Goal: Information Seeking & Learning: Learn about a topic

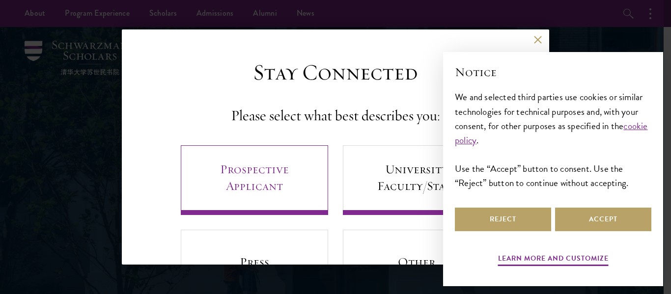
scroll to position [57, 0]
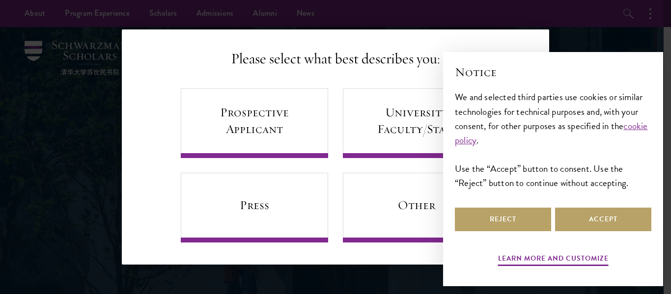
click at [168, 117] on div "Stay Connected Please select what best describes you: Prospective Applicant Uni…" at bounding box center [335, 122] width 339 height 241
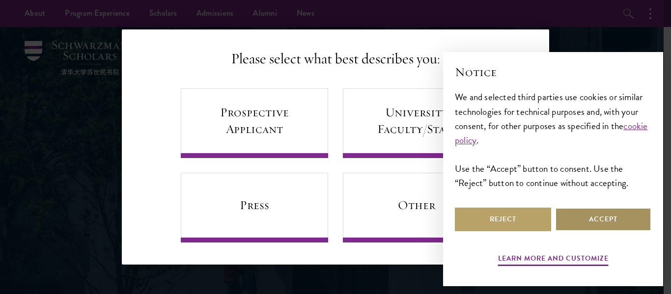
scroll to position [0, 0]
click at [593, 216] on button "Accept" at bounding box center [603, 220] width 96 height 24
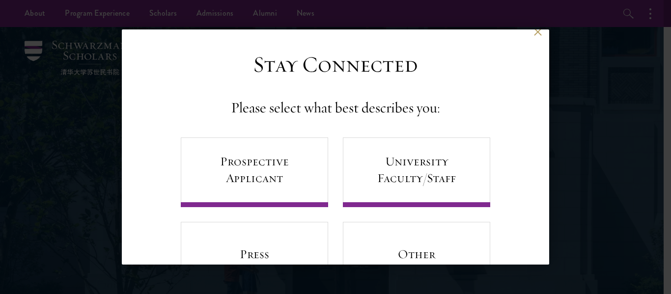
scroll to position [57, 0]
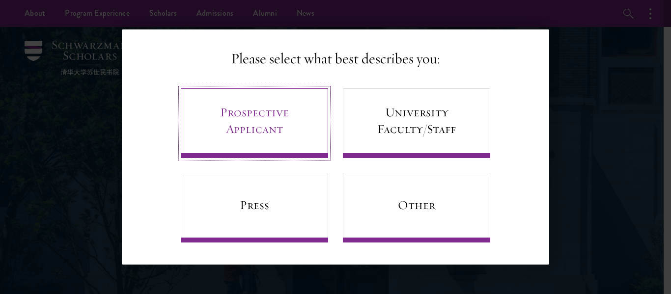
click at [281, 140] on link "Prospective Applicant" at bounding box center [254, 123] width 147 height 70
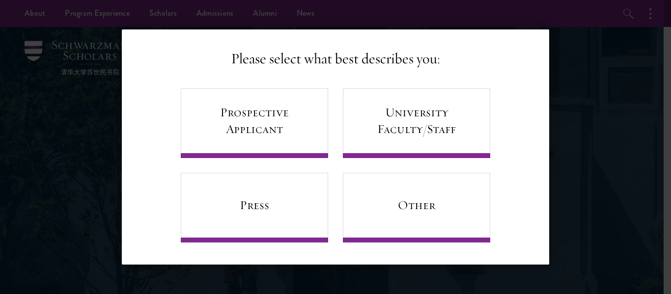
scroll to position [0, 0]
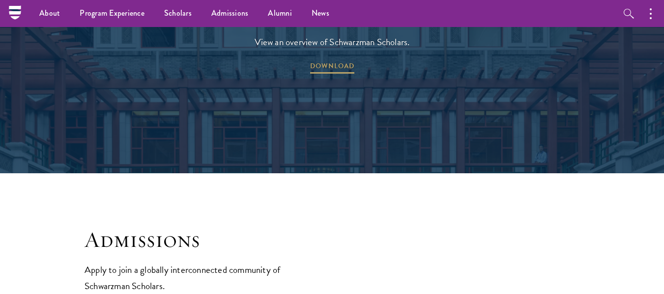
scroll to position [1475, 0]
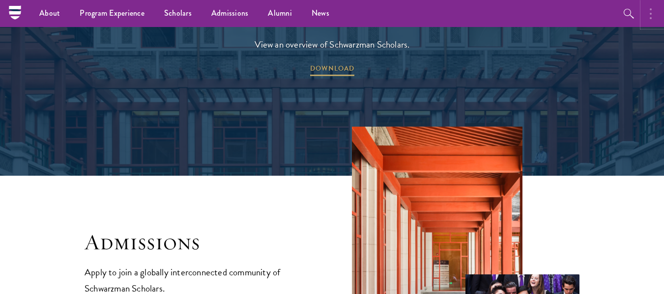
click at [649, 10] on button "button" at bounding box center [653, 13] width 22 height 27
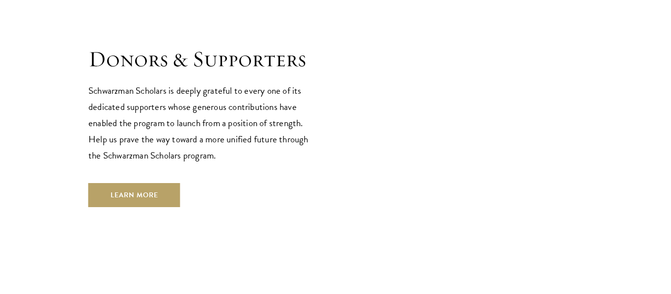
scroll to position [2927, 0]
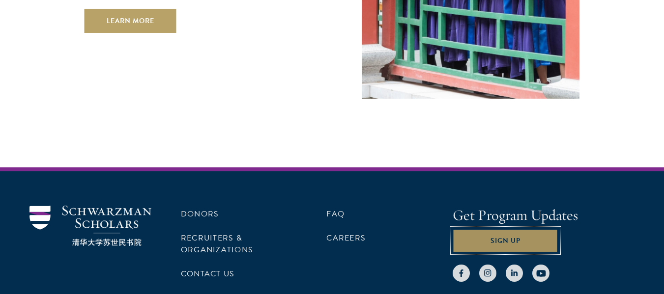
click at [494, 229] on button "Sign Up" at bounding box center [506, 241] width 106 height 24
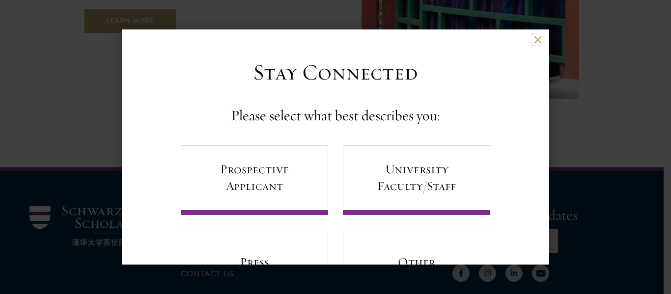
scroll to position [57, 0]
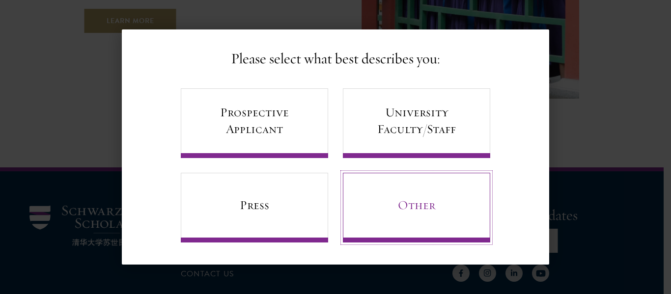
click at [415, 186] on link "Other" at bounding box center [416, 208] width 147 height 70
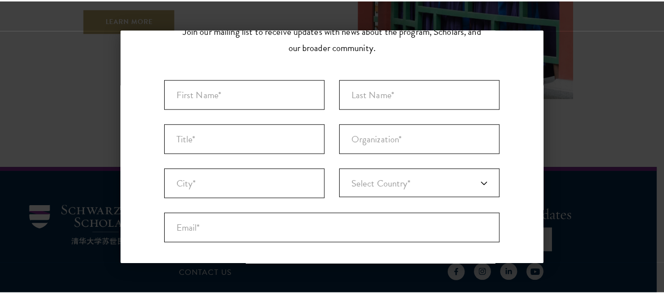
scroll to position [0, 0]
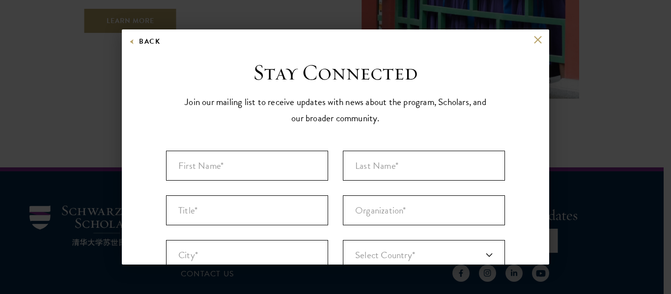
click at [519, 38] on div "Back" at bounding box center [336, 47] width 428 height 24
click at [146, 43] on button "Back" at bounding box center [144, 41] width 31 height 12
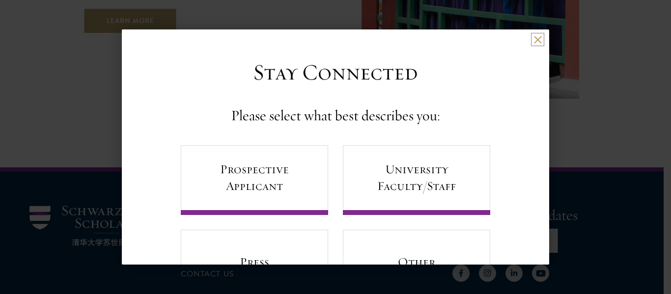
click at [534, 42] on button at bounding box center [538, 39] width 8 height 8
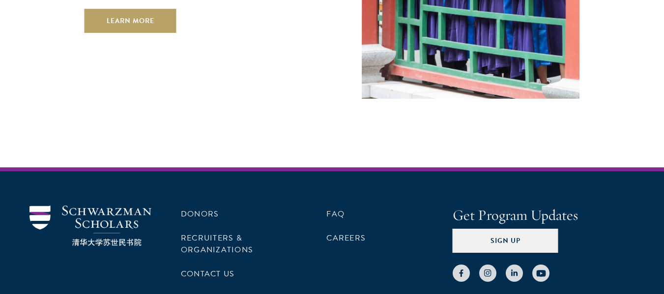
click at [419, 220] on div "Donors Recruiters & Organizations Contact Us FAQ Careers Get Program Updates Si…" at bounding box center [332, 267] width 664 height 199
click at [361, 233] on link "Careers" at bounding box center [345, 239] width 39 height 12
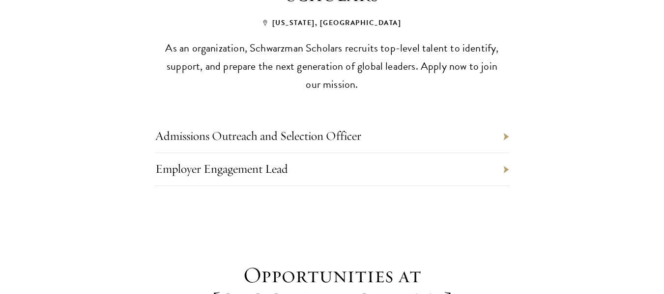
scroll to position [492, 0]
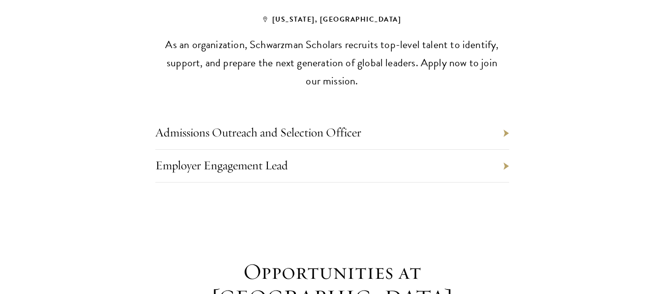
click at [442, 124] on li "Admissions Outreach and Selection Officer" at bounding box center [332, 133] width 354 height 33
click at [503, 117] on li "Admissions Outreach and Selection Officer" at bounding box center [332, 133] width 354 height 33
click at [505, 117] on li "Admissions Outreach and Selection Officer" at bounding box center [332, 133] width 354 height 33
click at [501, 150] on li "Employer Engagement Lead" at bounding box center [332, 166] width 354 height 33
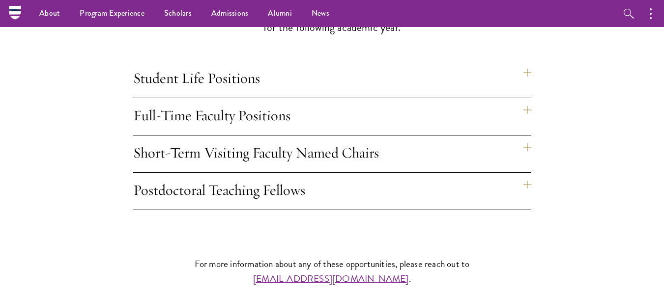
scroll to position [836, 0]
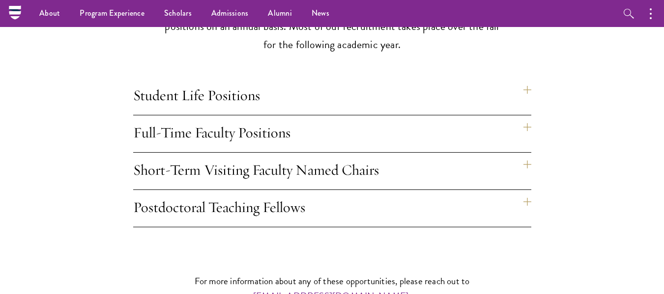
click at [525, 78] on h4 "Student Life Positions" at bounding box center [332, 96] width 398 height 37
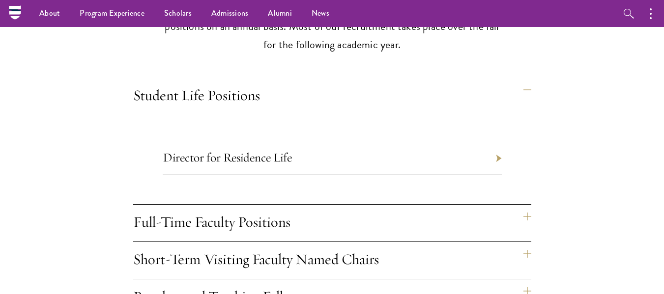
click at [525, 78] on h4 "Student Life Positions" at bounding box center [332, 96] width 398 height 37
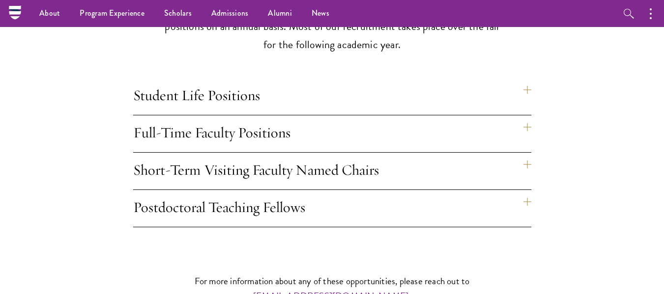
click at [526, 116] on h4 "Full-Time Faculty Positions" at bounding box center [332, 134] width 398 height 37
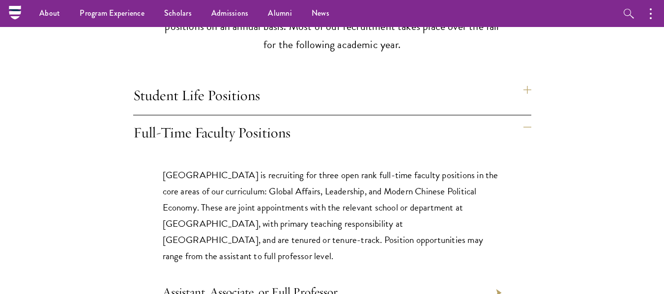
click at [526, 116] on h4 "Full-Time Faculty Positions" at bounding box center [332, 134] width 398 height 37
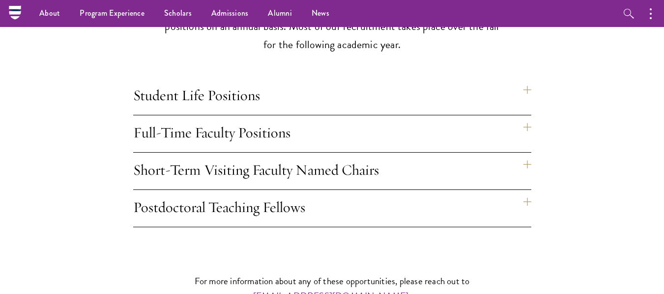
click at [526, 116] on h4 "Full-Time Faculty Positions" at bounding box center [332, 134] width 398 height 37
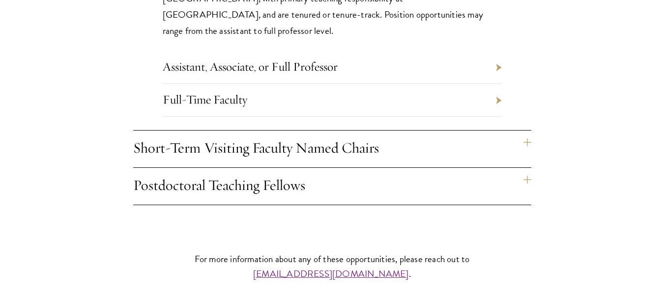
scroll to position [1081, 0]
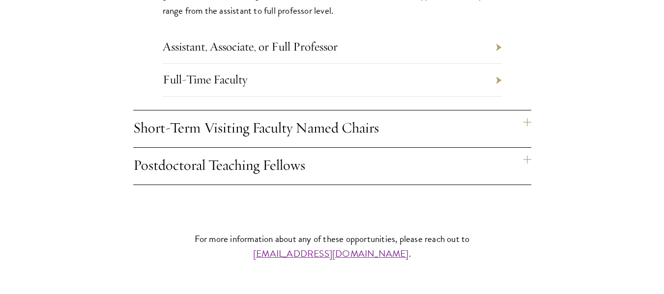
click at [525, 111] on h4 "Short-Term Visiting Faculty Named Chairs" at bounding box center [332, 129] width 398 height 37
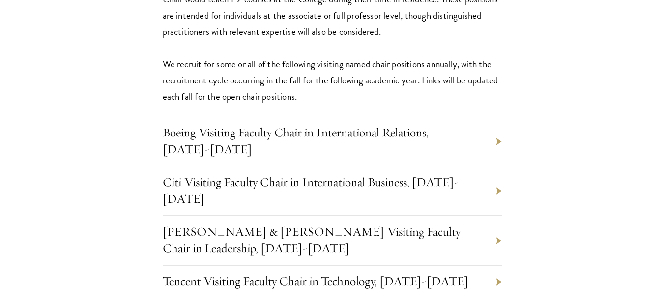
click at [525, 109] on div "Each year, we recruit for up to seven visiting faculty named chair positions. T…" at bounding box center [332, 161] width 398 height 434
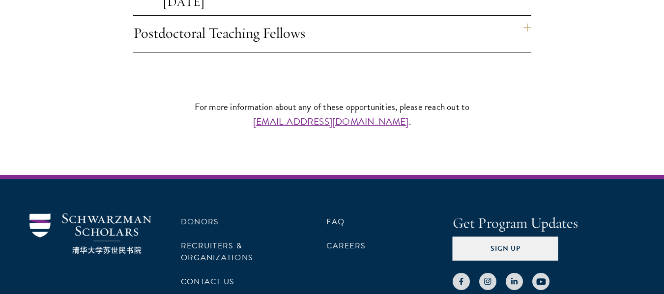
scroll to position [1425, 0]
